Goal: Book appointment/travel/reservation

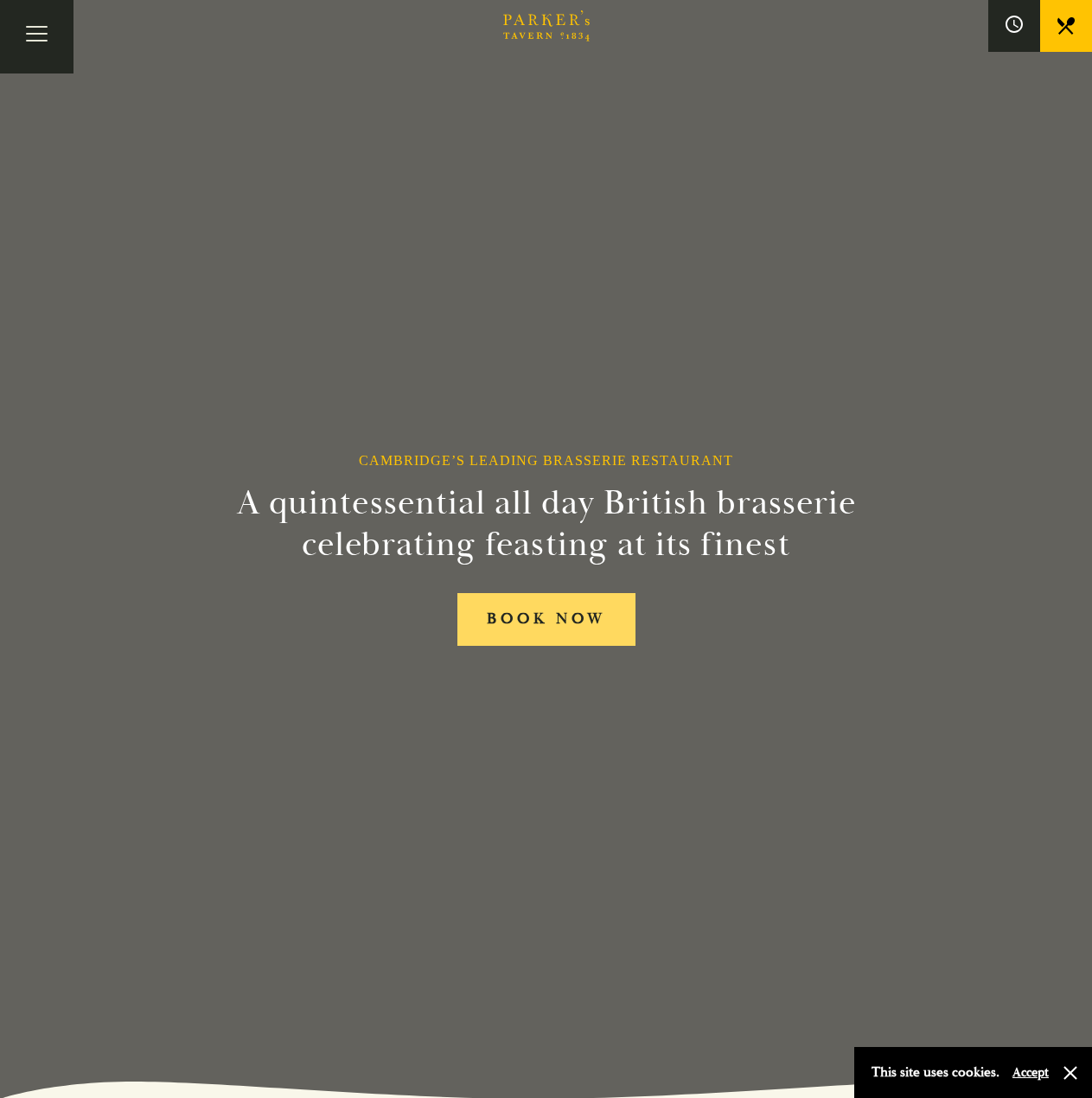
click at [503, 634] on link "BOOK NOW" at bounding box center [546, 620] width 178 height 53
click at [32, 35] on button "Toggle navigation" at bounding box center [36, 36] width 73 height 73
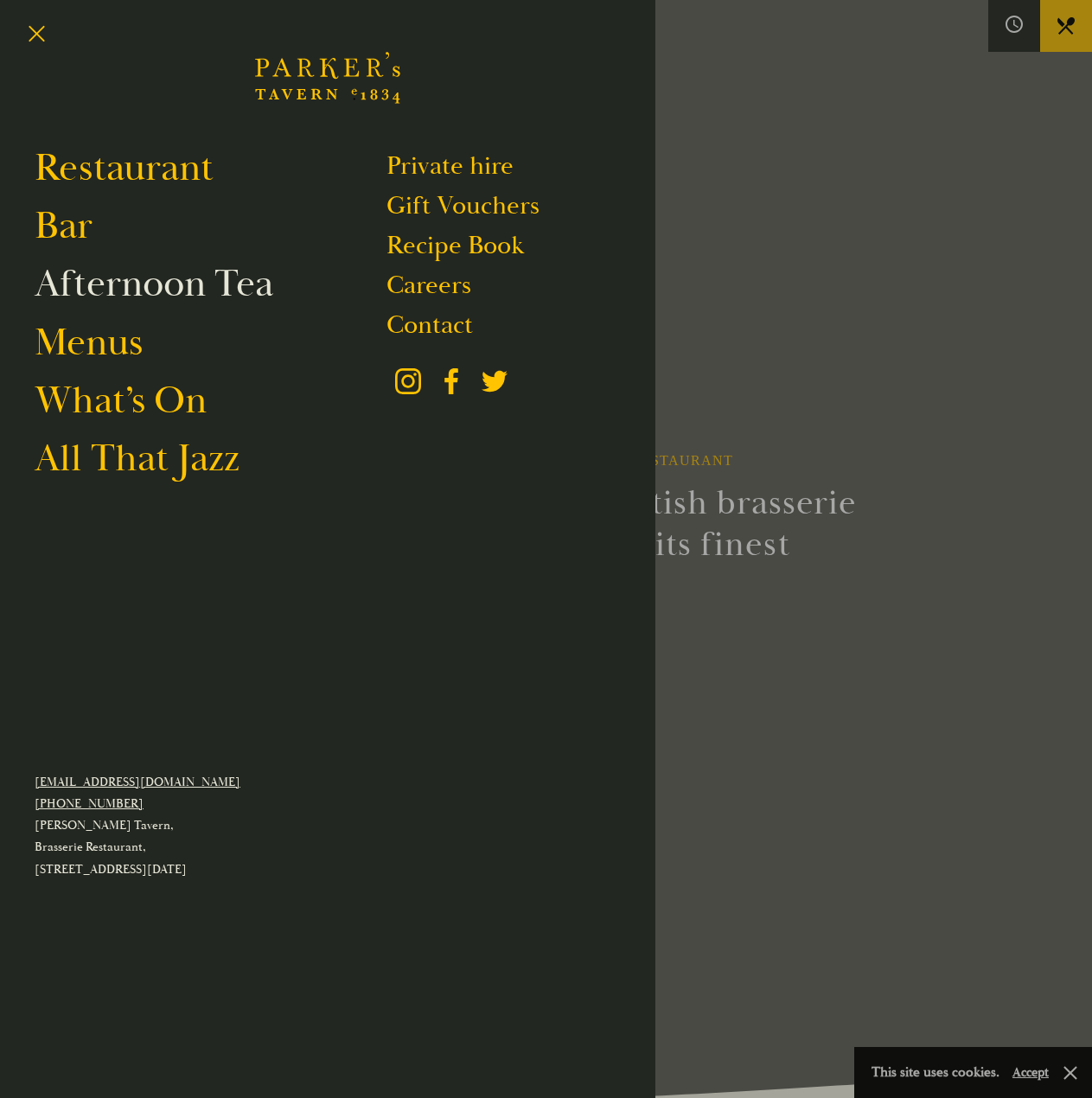
click at [184, 294] on link "Afternoon Tea" at bounding box center [153, 283] width 239 height 48
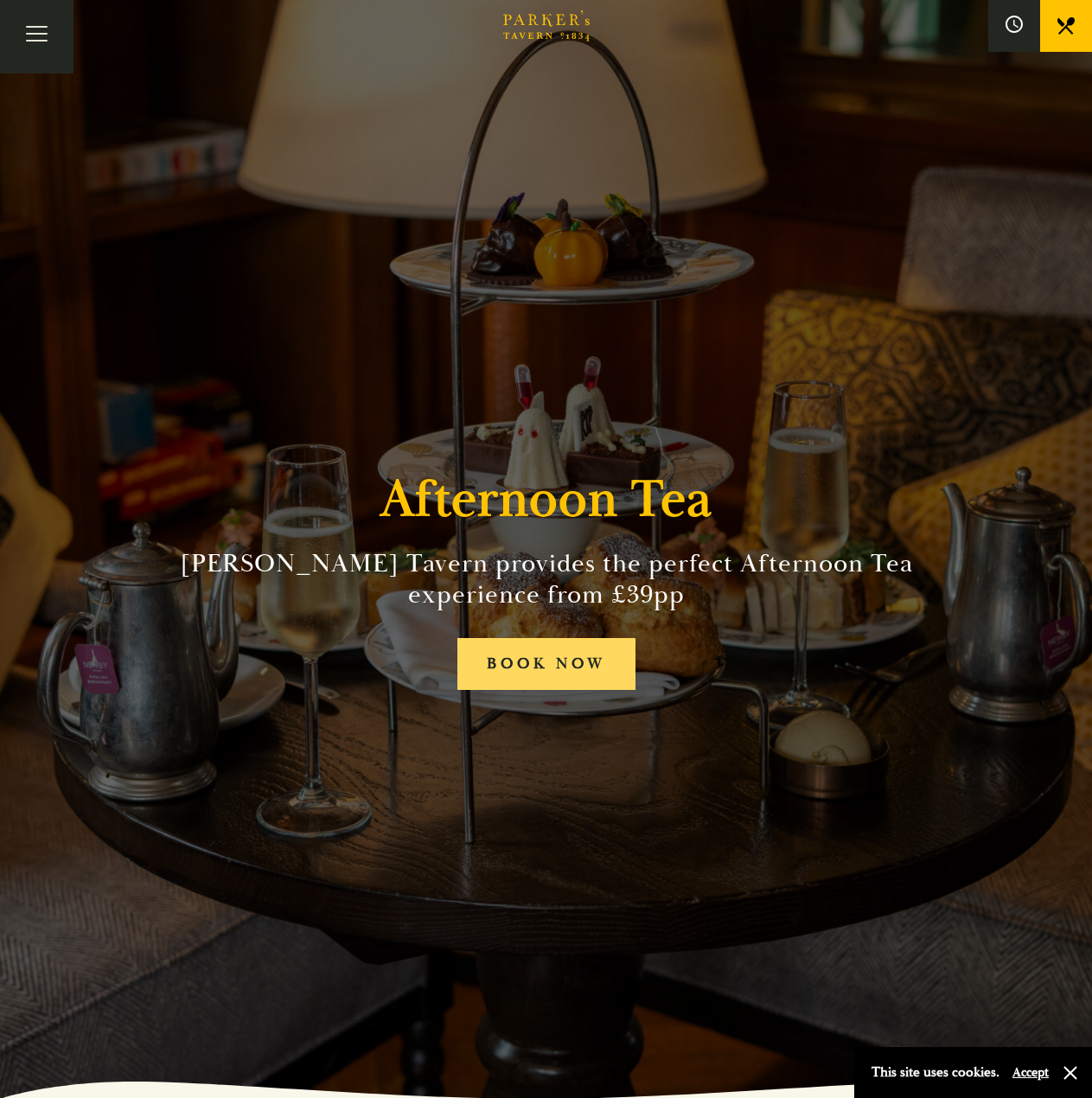
click at [544, 672] on link "BOOK NOW" at bounding box center [546, 664] width 178 height 53
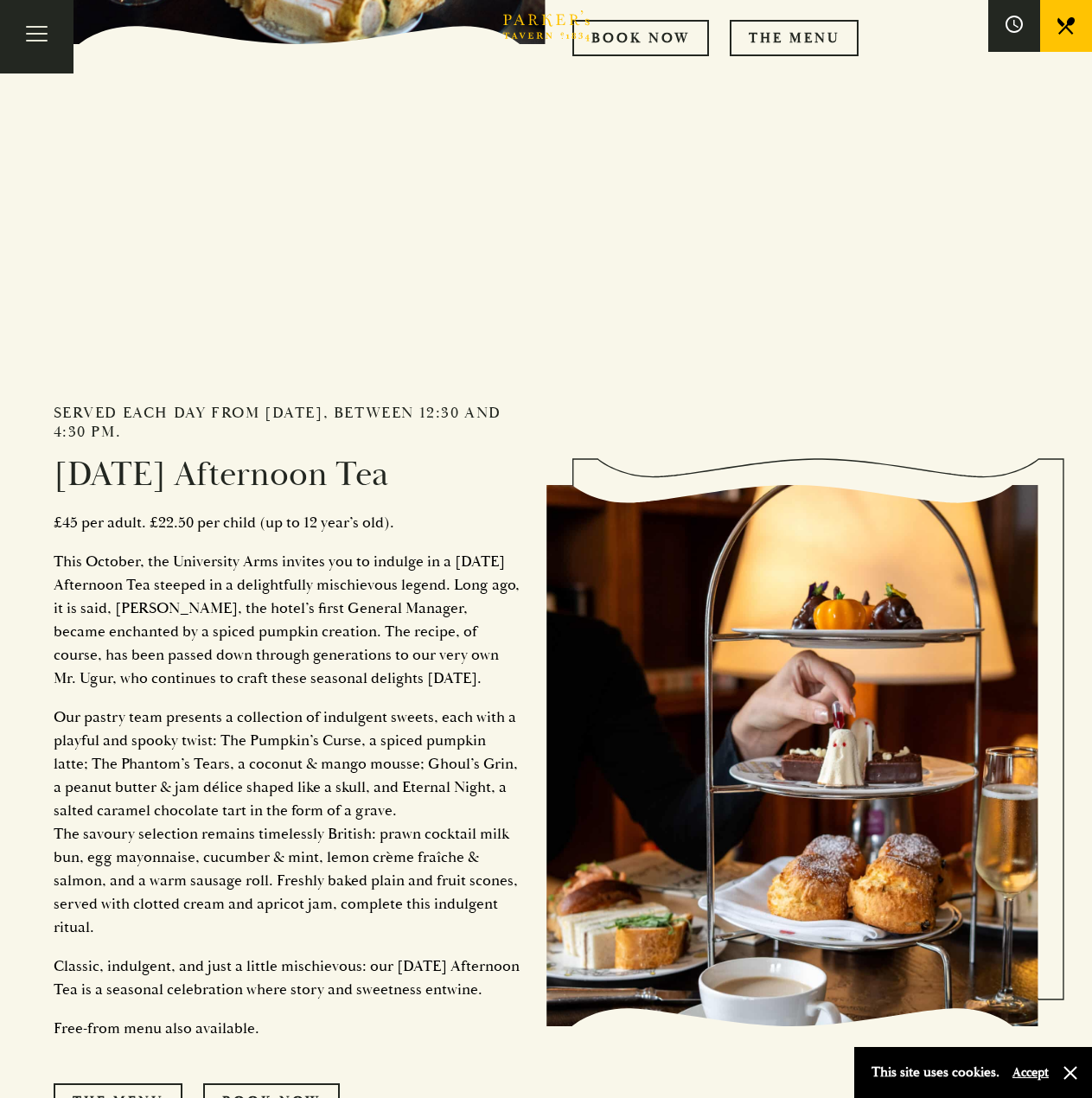
scroll to position [2075, 0]
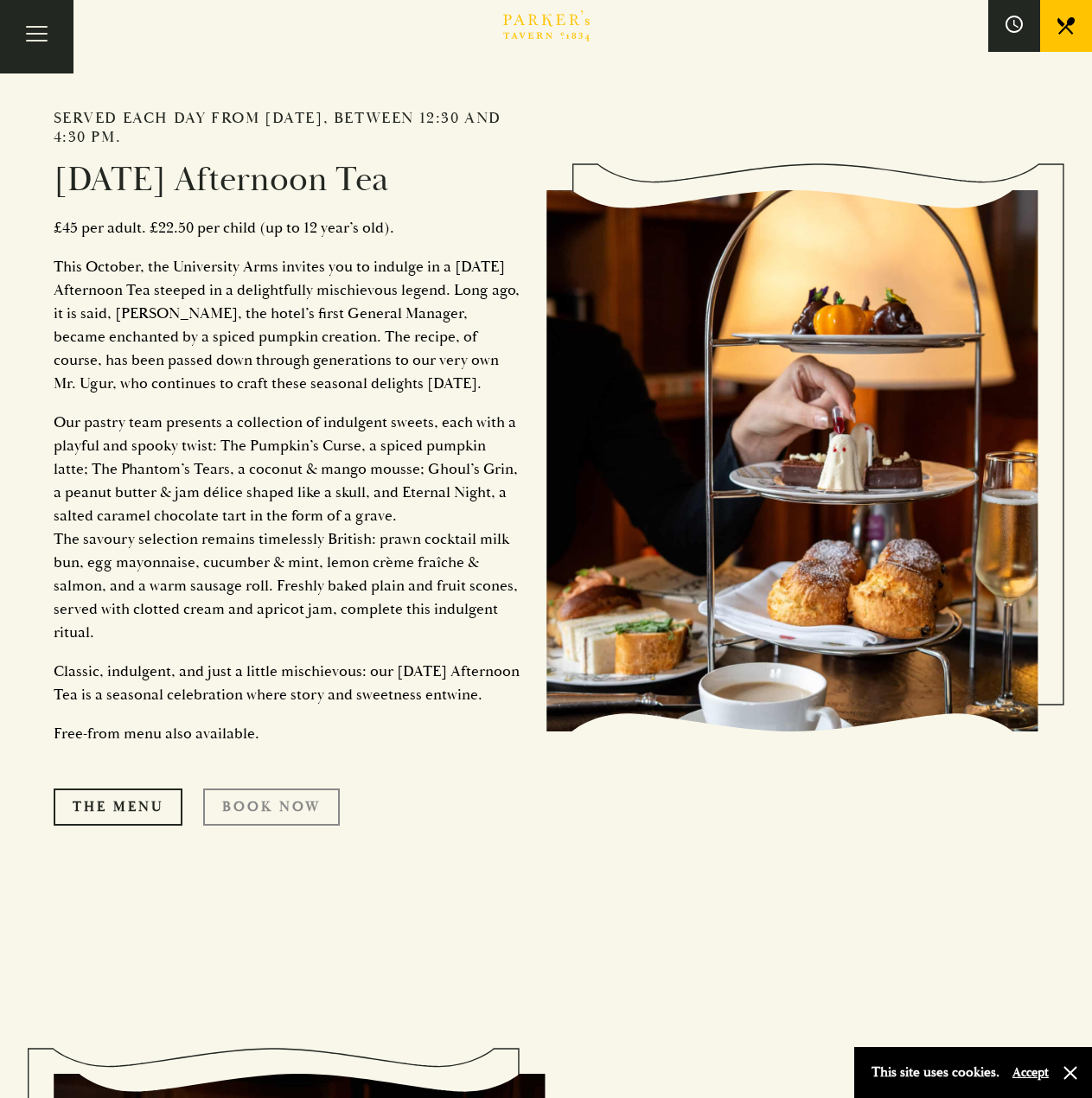
click at [269, 825] on link "Book Now" at bounding box center [271, 806] width 136 height 36
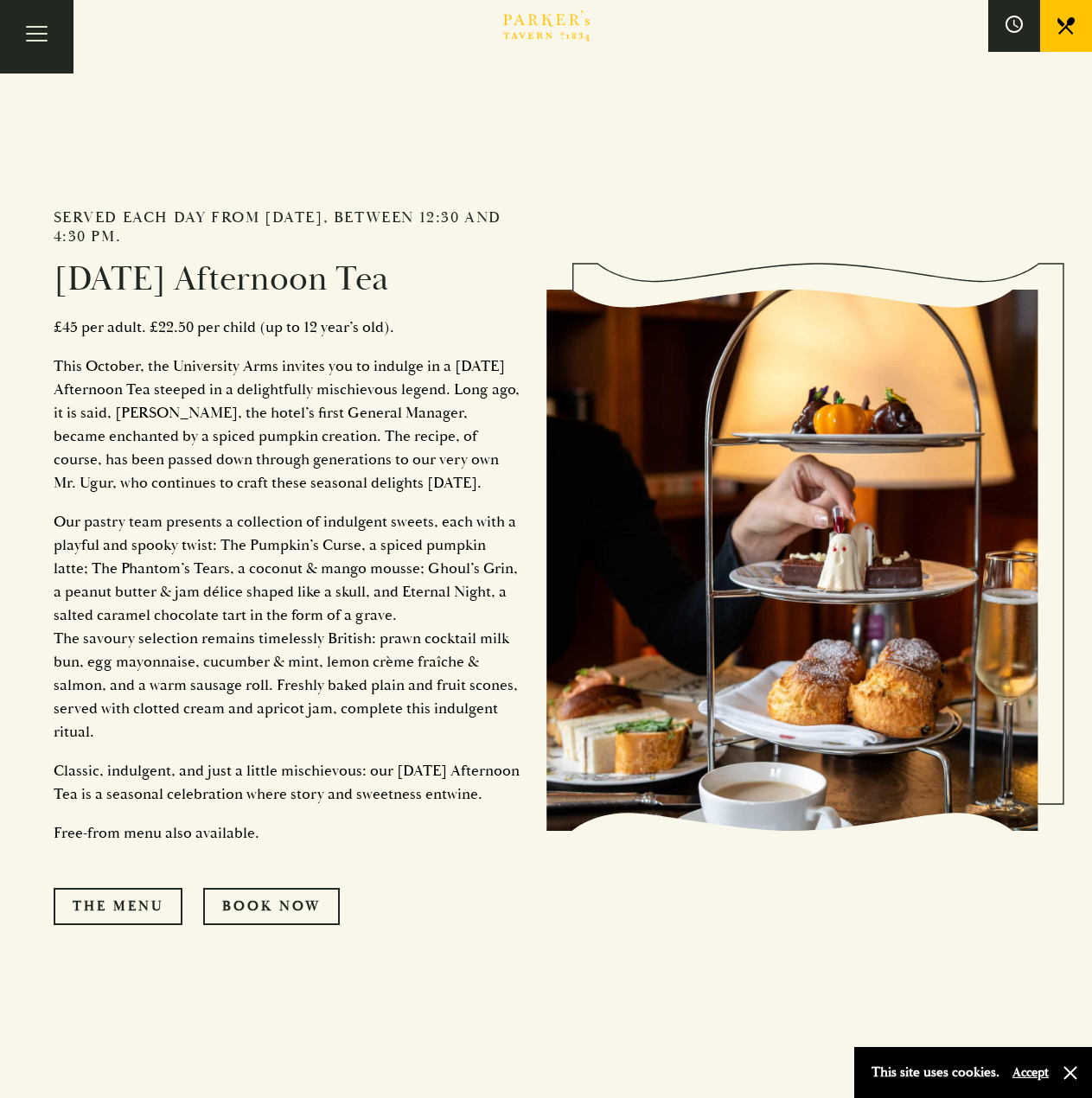
scroll to position [1953, 0]
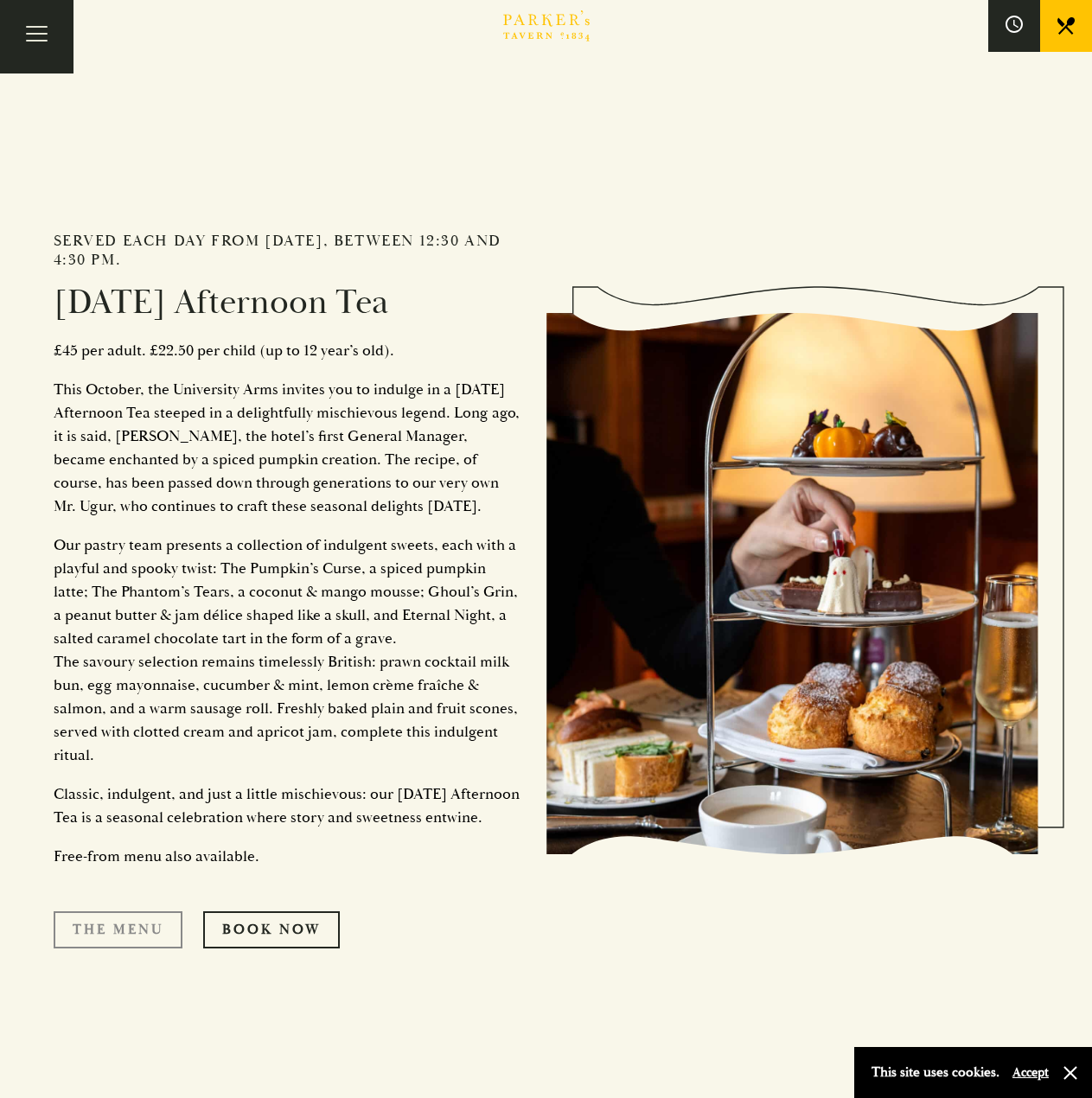
click at [113, 948] on link "The Menu" at bounding box center [118, 929] width 129 height 36
